Goal: Task Accomplishment & Management: Use online tool/utility

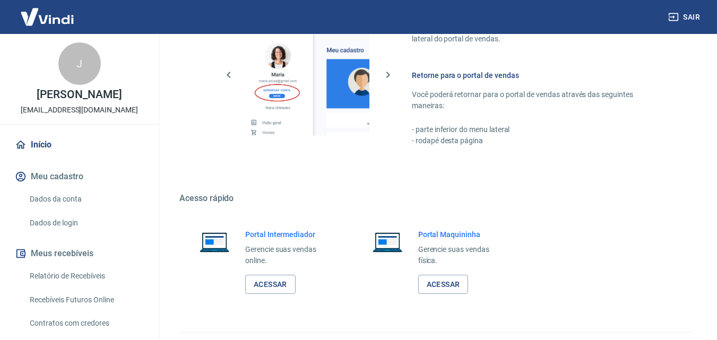
scroll to position [641, 0]
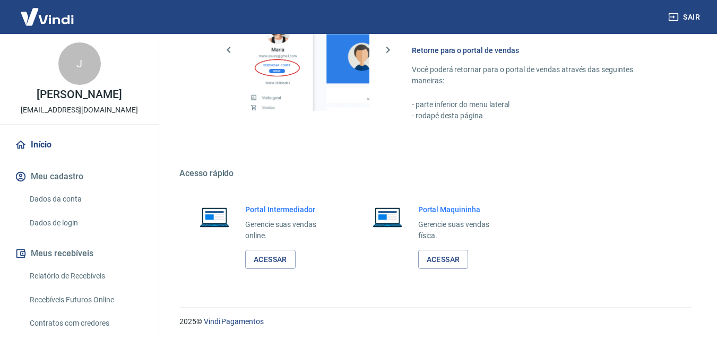
click at [105, 269] on link "Relatório de Recebíveis" at bounding box center [85, 276] width 120 height 22
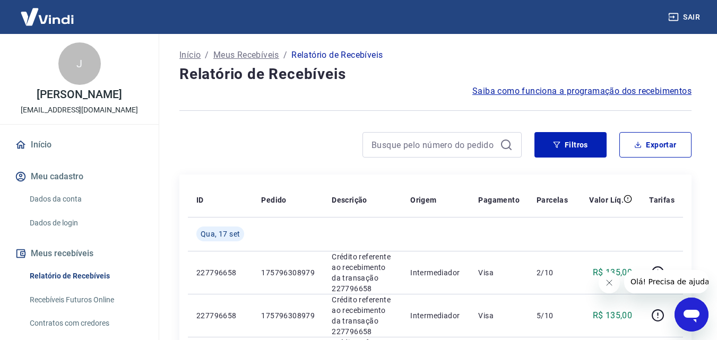
click at [608, 278] on button "Fechar mensagem da empresa" at bounding box center [608, 282] width 21 height 21
